Goal: Browse casually

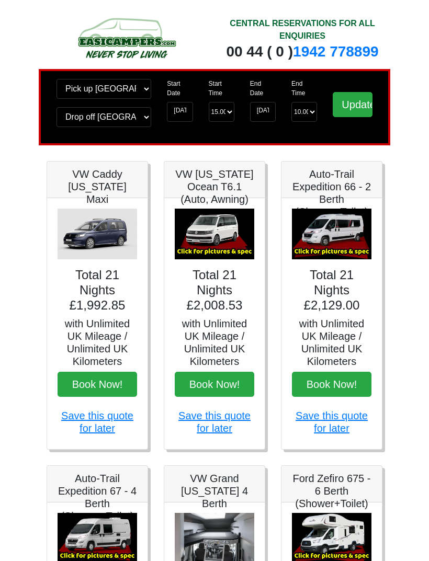
click at [193, 233] on img at bounding box center [215, 234] width 80 height 51
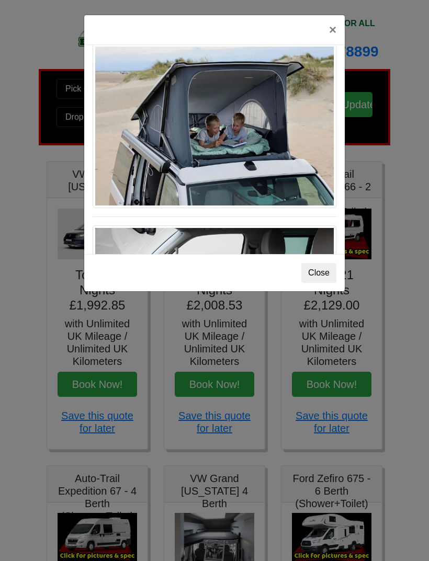
scroll to position [471, 0]
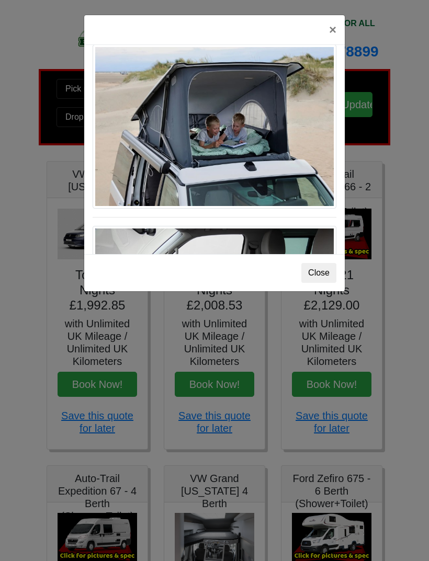
click at [331, 31] on button "×" at bounding box center [333, 29] width 24 height 29
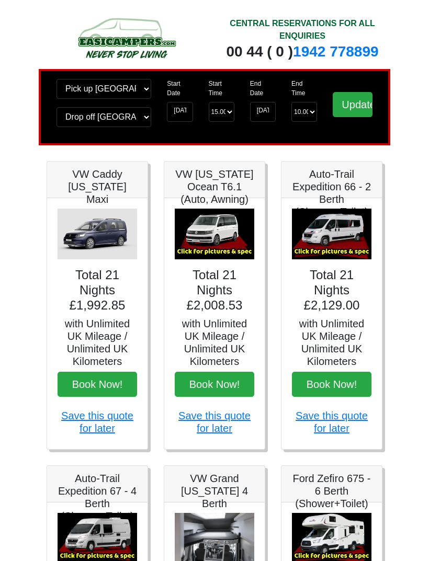
click at [336, 233] on img at bounding box center [332, 234] width 80 height 51
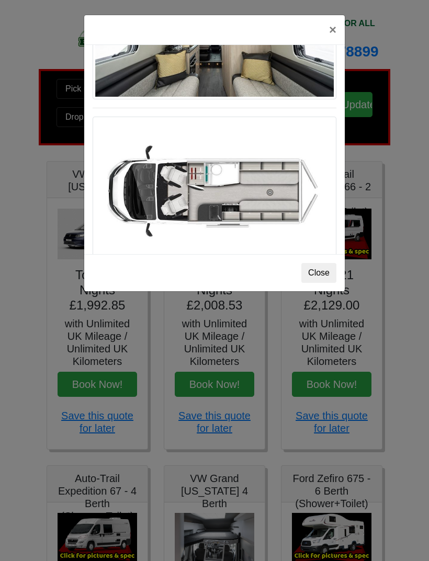
click at [330, 121] on img at bounding box center [215, 189] width 244 height 144
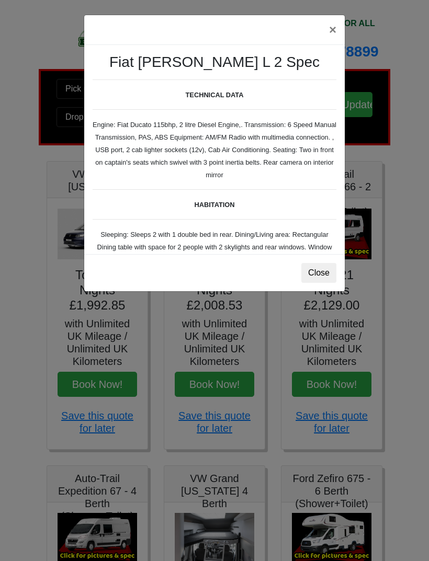
scroll to position [0, 0]
click at [340, 28] on button "×" at bounding box center [333, 29] width 24 height 29
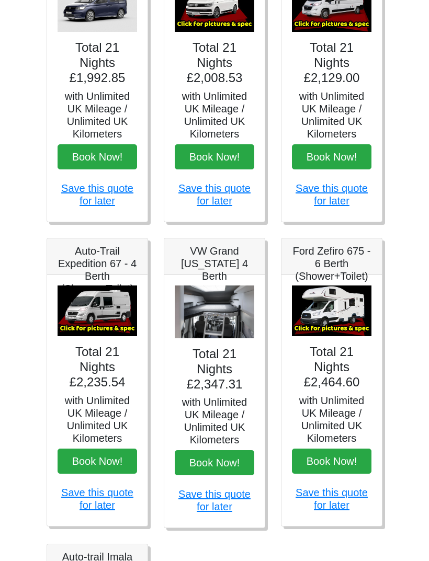
scroll to position [228, 0]
click at [225, 307] on img at bounding box center [215, 312] width 80 height 53
click at [212, 306] on img at bounding box center [215, 312] width 80 height 53
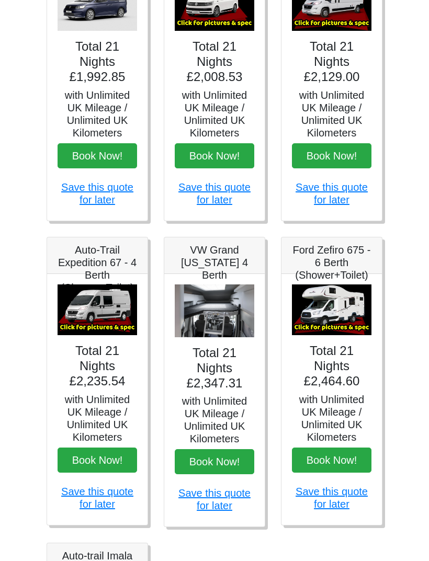
click at [82, 305] on img at bounding box center [98, 310] width 80 height 51
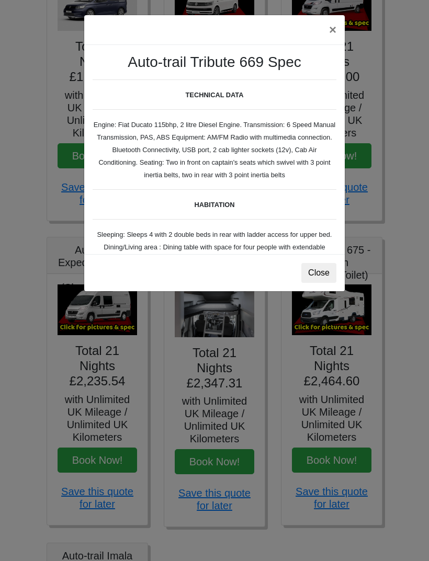
scroll to position [0, 0]
click at [333, 24] on button "×" at bounding box center [333, 29] width 24 height 29
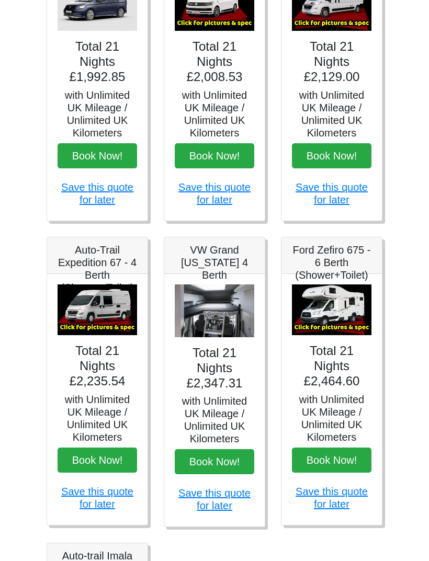
click at [97, 315] on img at bounding box center [98, 310] width 80 height 51
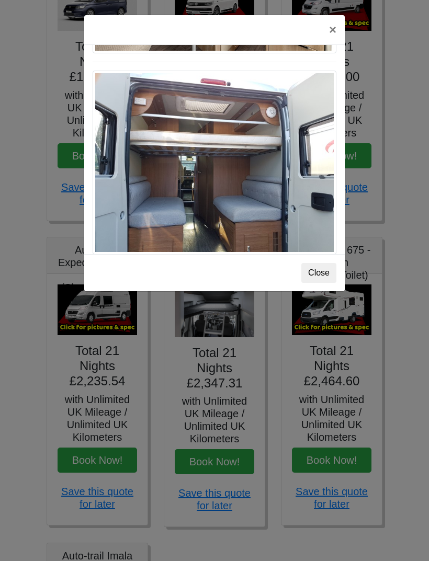
scroll to position [870, 0]
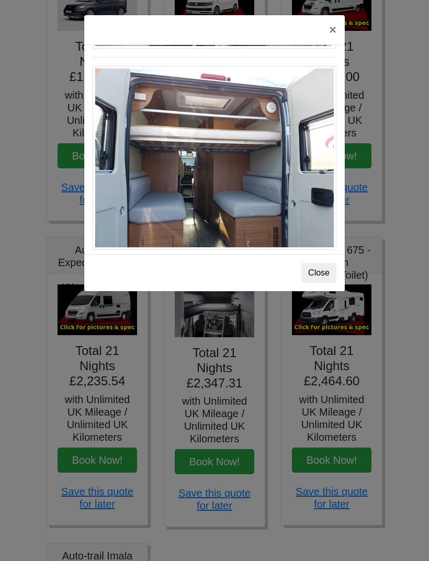
click at [219, 149] on img at bounding box center [215, 158] width 244 height 184
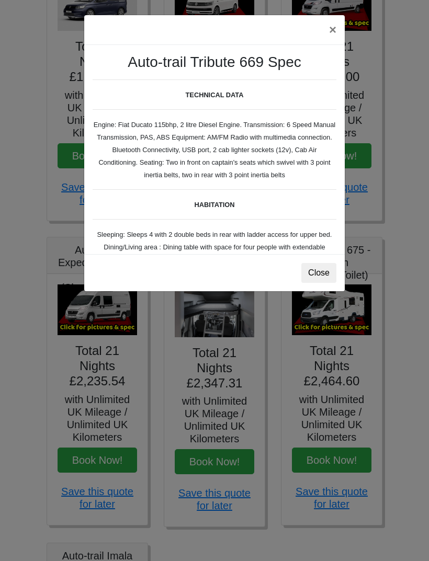
scroll to position [0, 0]
click at [333, 32] on button "×" at bounding box center [333, 29] width 24 height 29
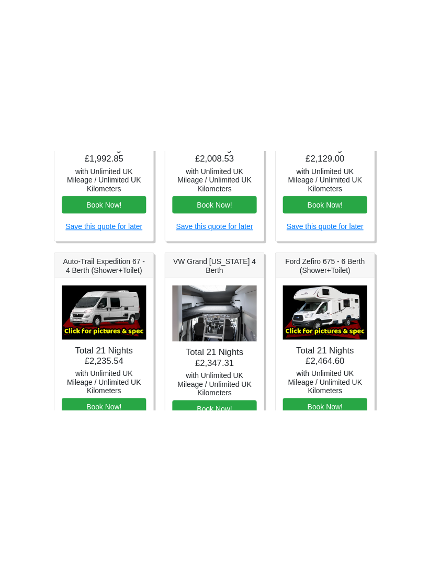
scroll to position [229, 0]
